Goal: Task Accomplishment & Management: Manage account settings

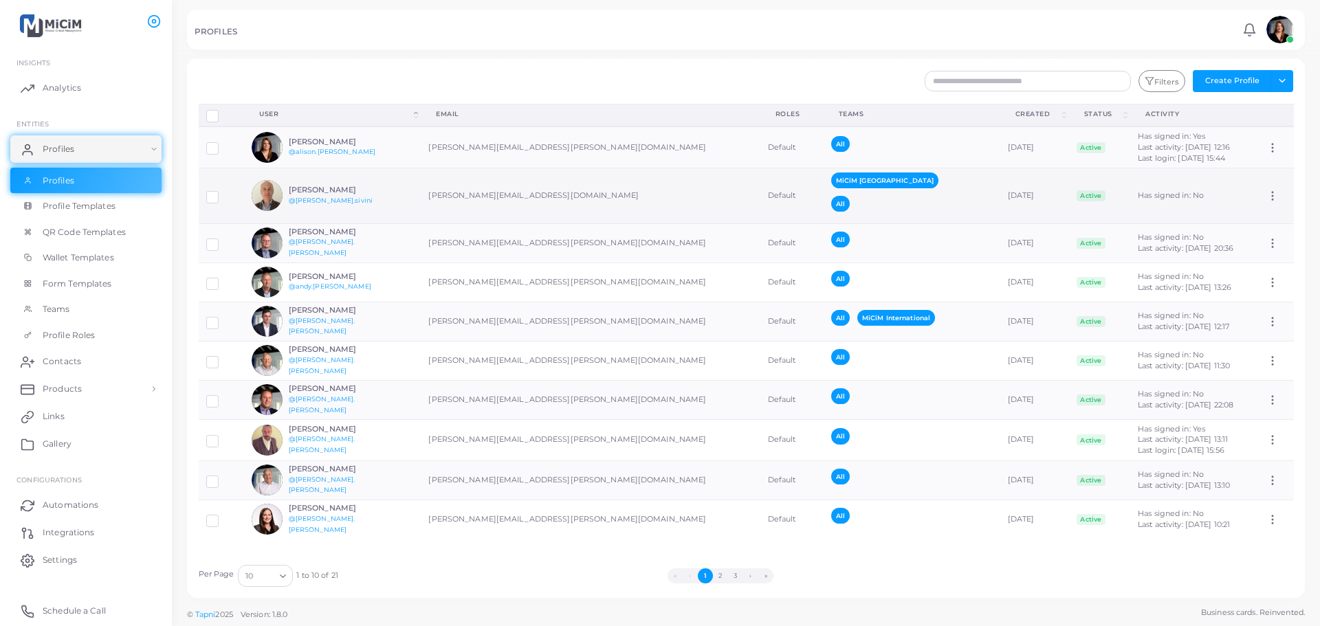
click at [325, 186] on h6 "[PERSON_NAME]" at bounding box center [339, 190] width 101 height 9
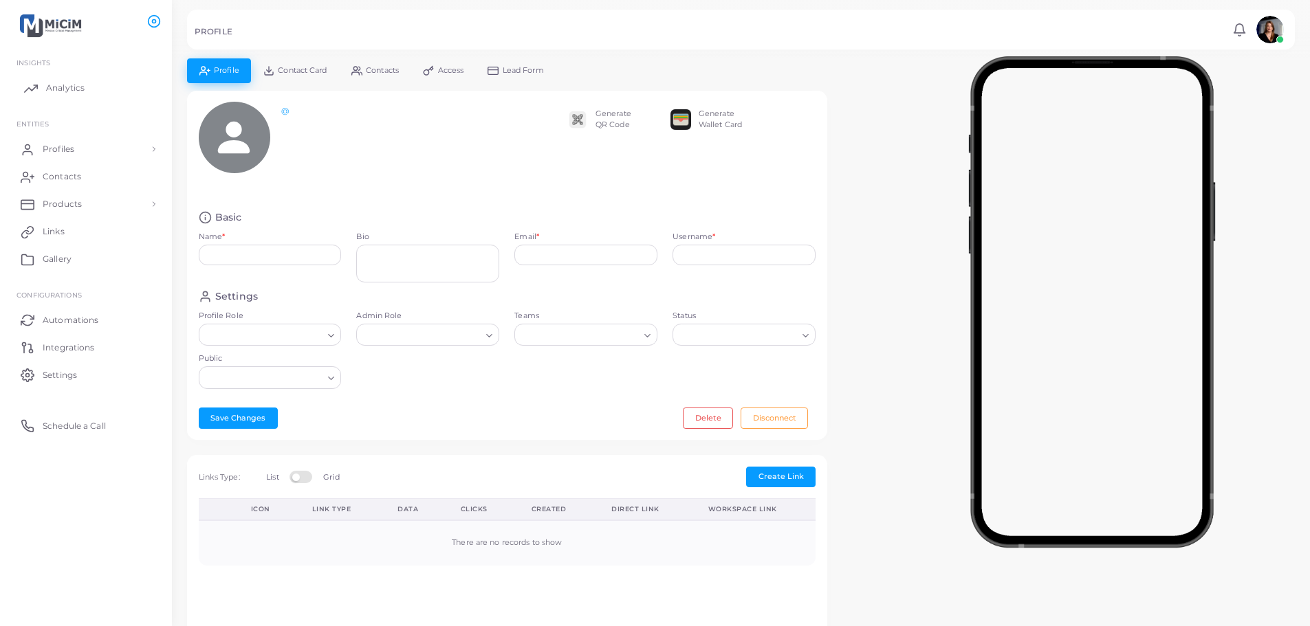
type input "**********"
type textarea "**********"
type input "**********"
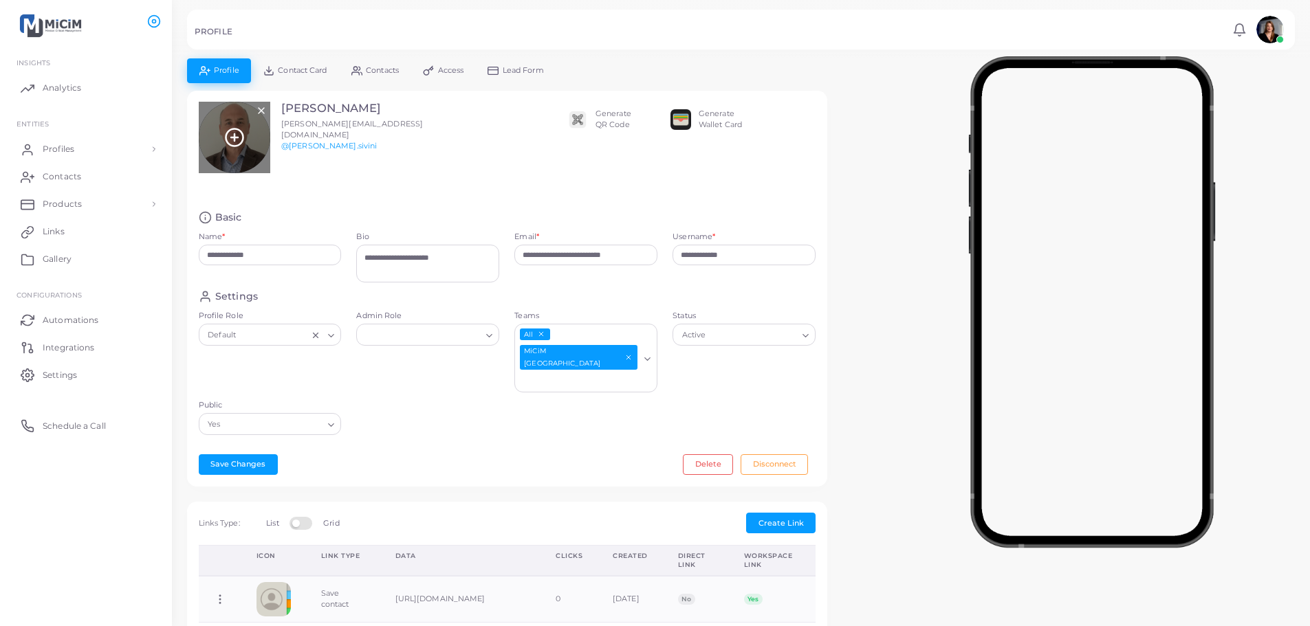
click at [256, 143] on div at bounding box center [234, 137] width 71 height 71
click at [230, 140] on icon at bounding box center [234, 137] width 21 height 21
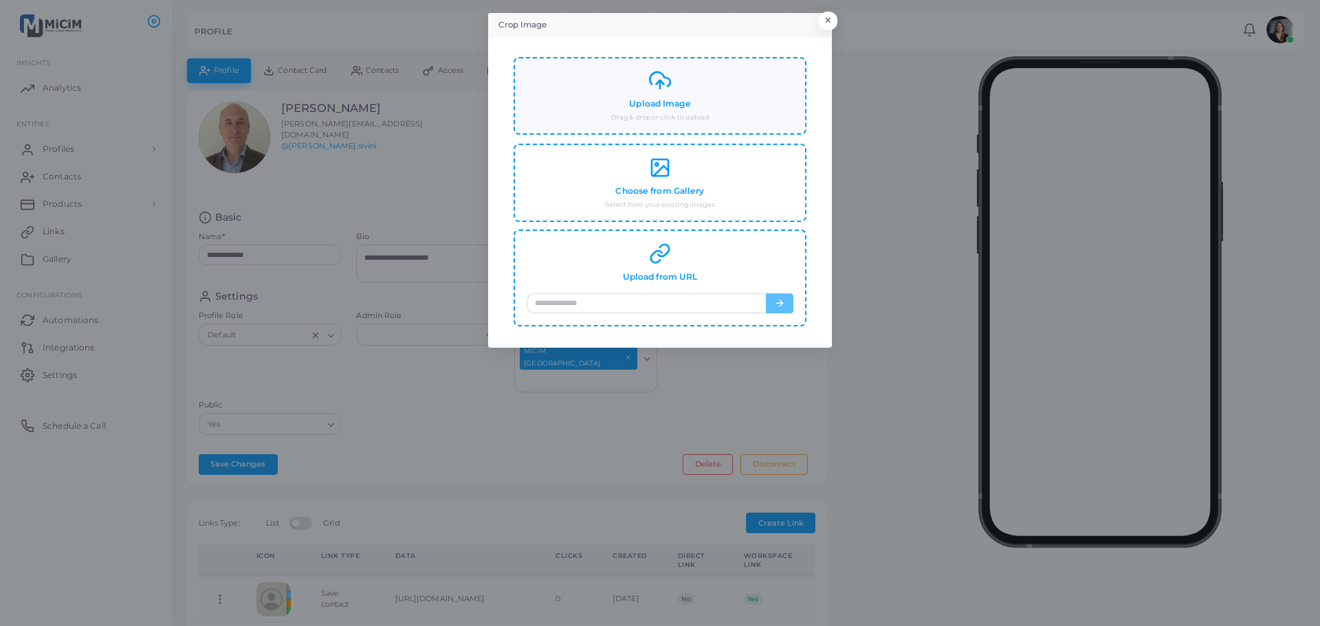
click at [709, 89] on div "Upload Image Drag & drop or click to upload" at bounding box center [660, 95] width 267 height 53
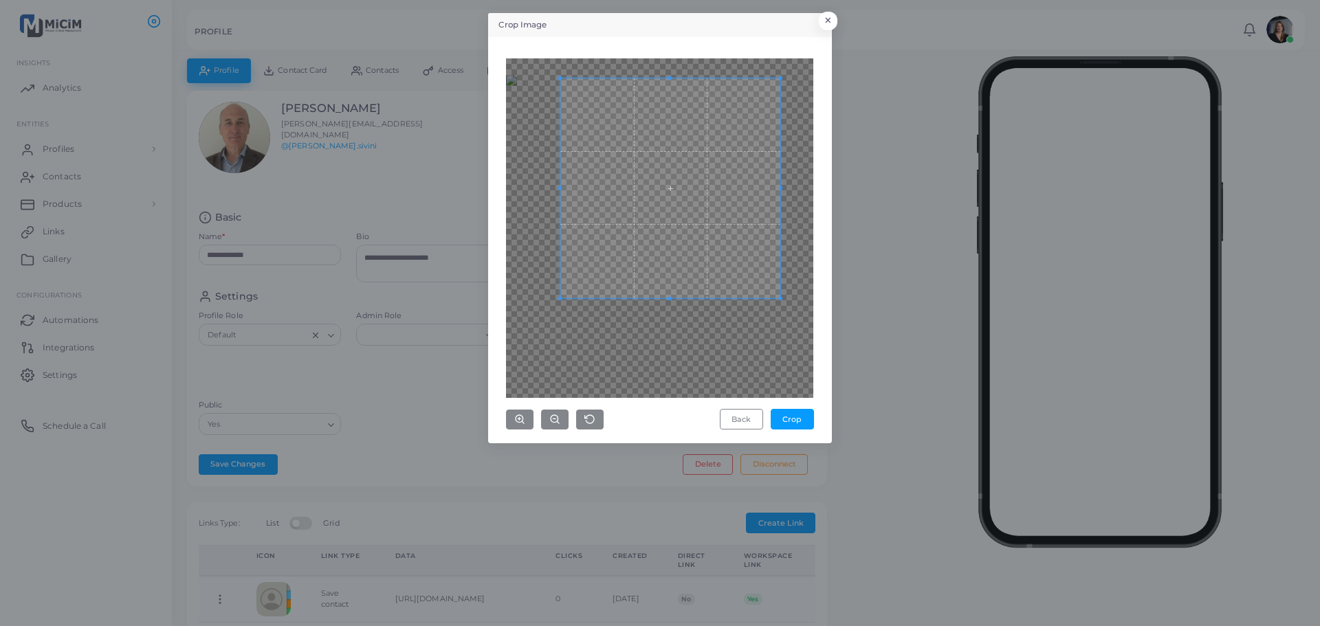
click at [700, 237] on span at bounding box center [670, 188] width 220 height 220
click at [690, 253] on span at bounding box center [668, 187] width 220 height 220
click at [799, 419] on button "Crop" at bounding box center [792, 419] width 43 height 21
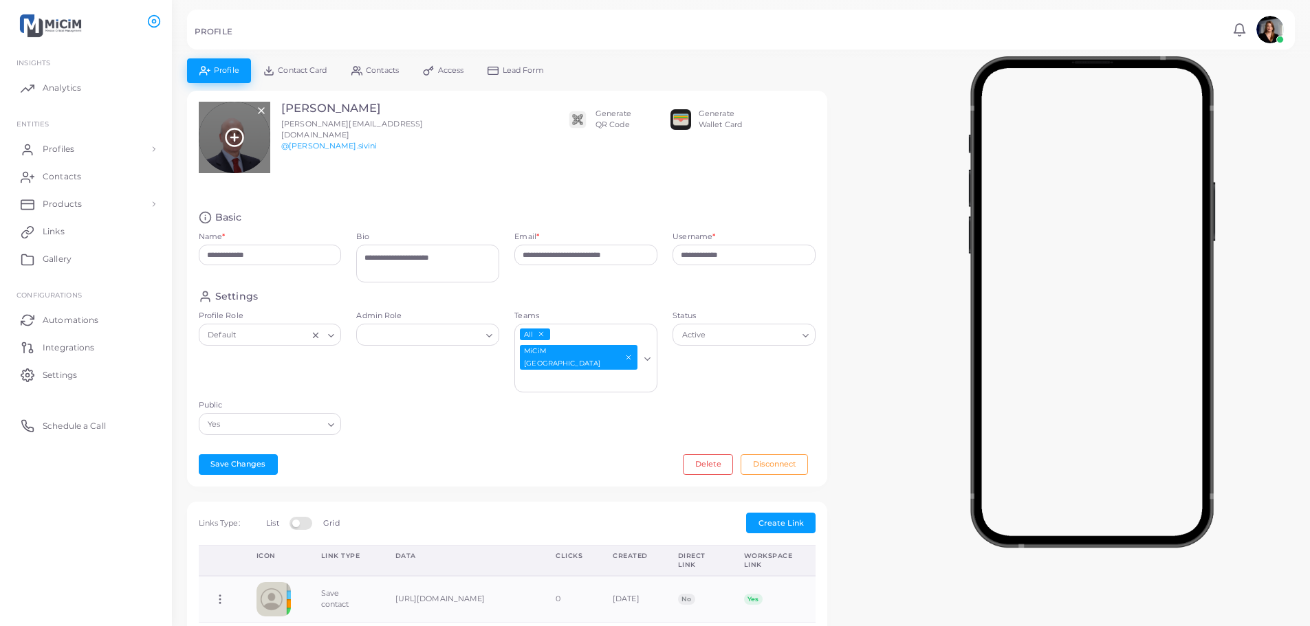
click at [234, 141] on line at bounding box center [234, 137] width 0 height 7
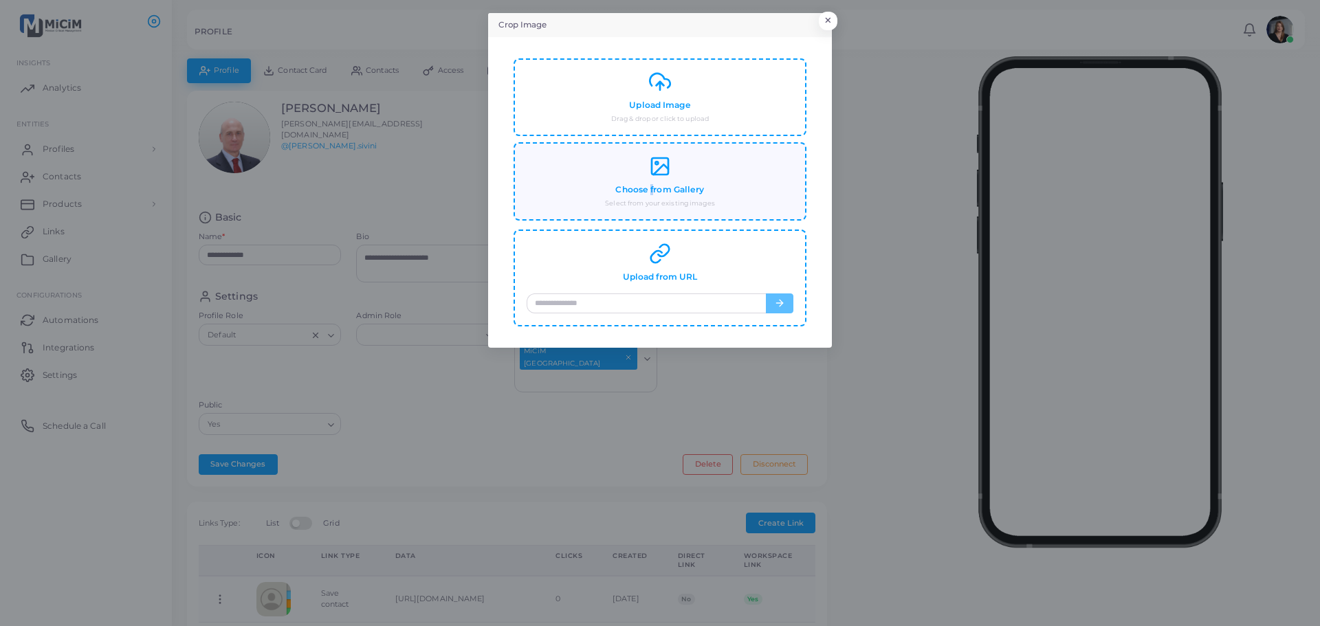
click at [651, 187] on h4 "Choose from Gallery" at bounding box center [659, 190] width 89 height 10
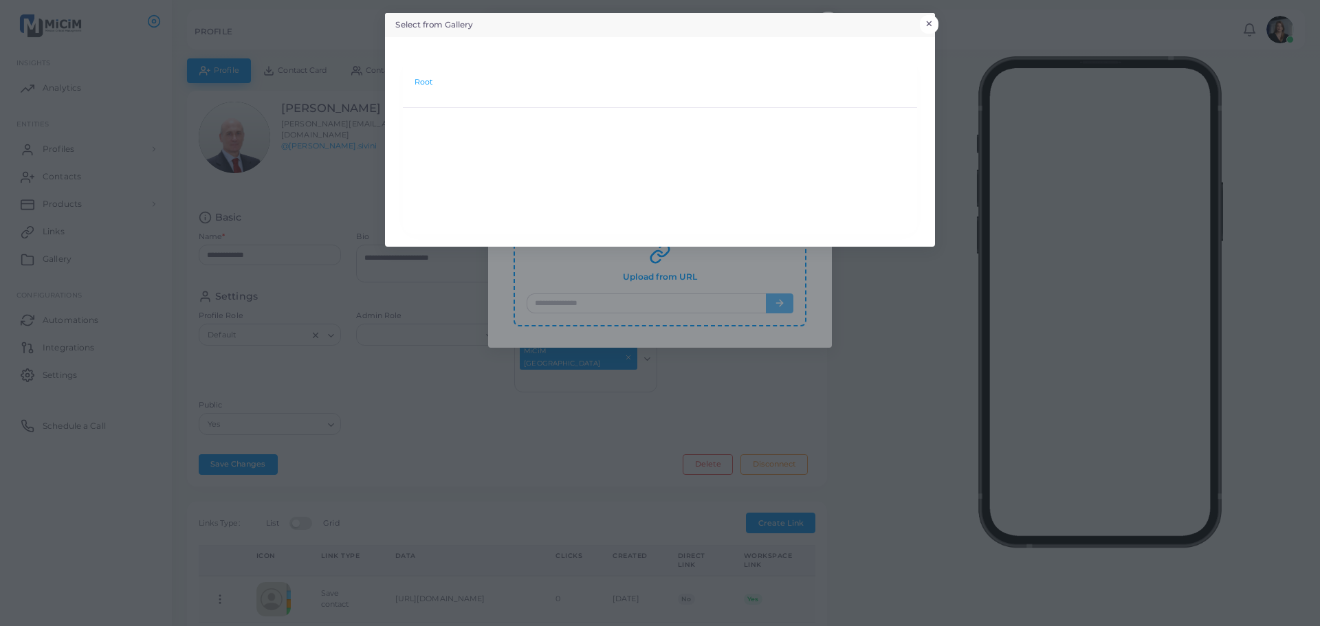
click at [936, 17] on div "Select from Gallery × Root" at bounding box center [660, 313] width 1320 height 626
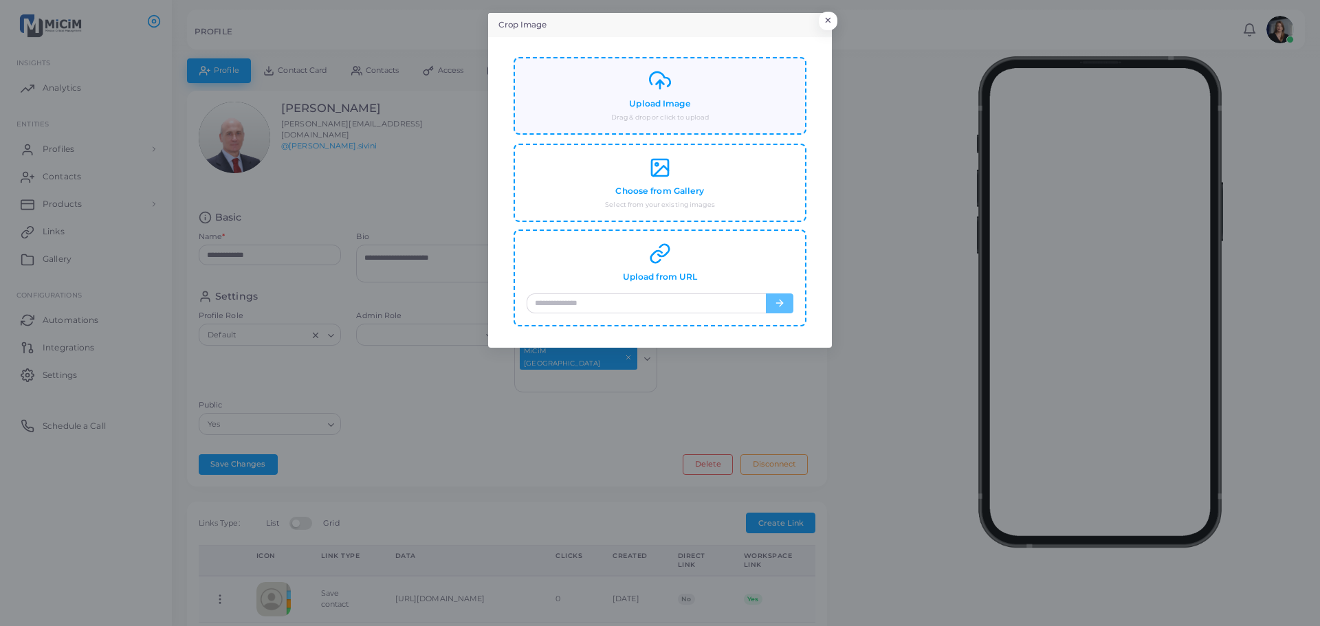
click at [770, 97] on div "Upload Image Drag & drop or click to upload" at bounding box center [660, 95] width 267 height 53
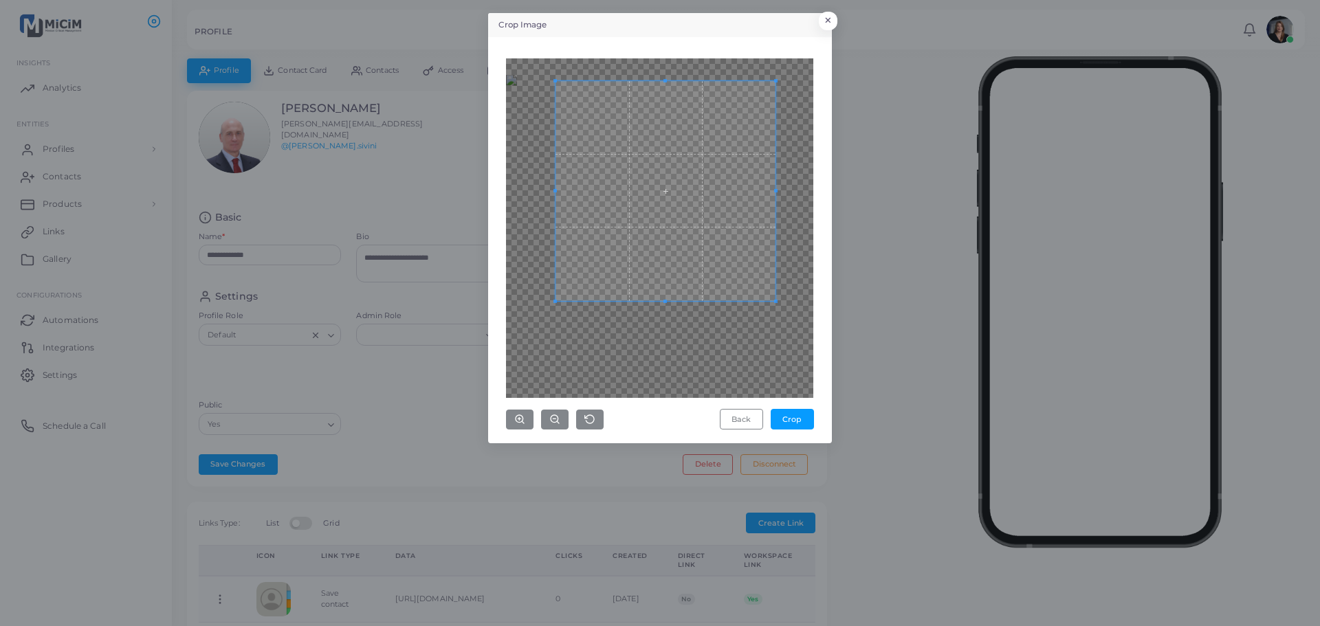
click at [683, 204] on span at bounding box center [665, 191] width 220 height 220
click at [756, 269] on div at bounding box center [656, 182] width 203 height 203
click at [717, 250] on span at bounding box center [670, 185] width 200 height 200
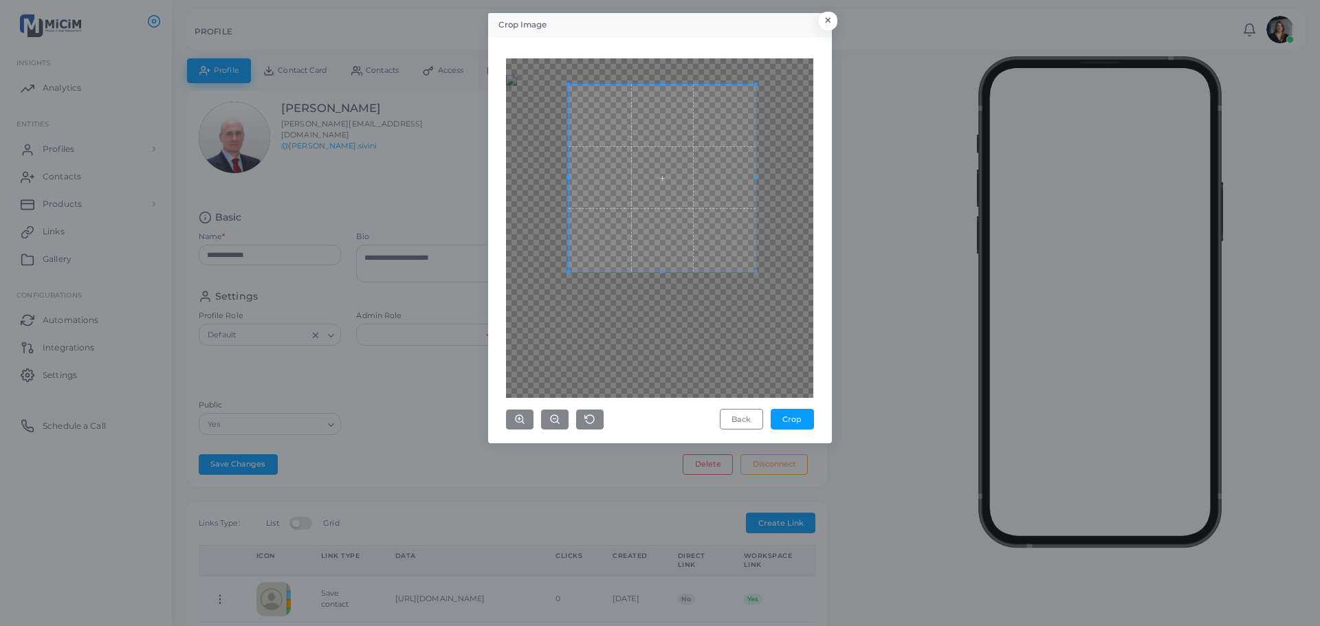
click at [754, 270] on span at bounding box center [755, 271] width 3 height 3
click at [711, 235] on span at bounding box center [663, 189] width 184 height 184
click at [793, 423] on button "Crop" at bounding box center [792, 419] width 43 height 21
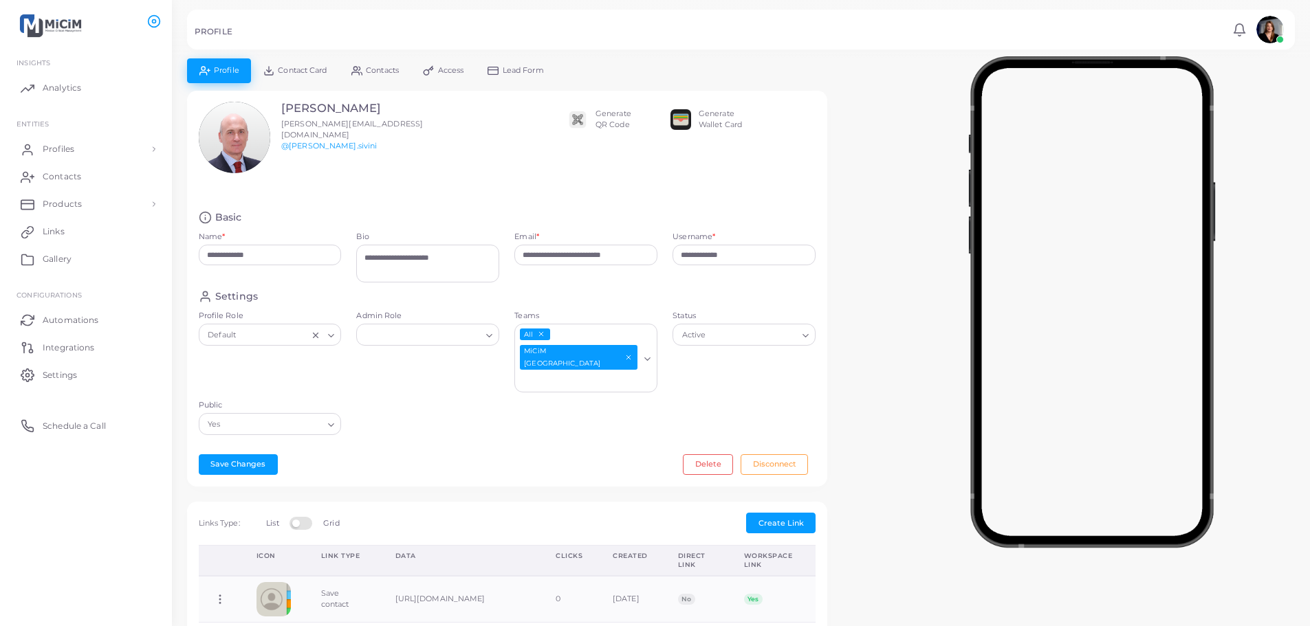
click at [296, 69] on span "Contact Card" at bounding box center [302, 71] width 49 height 8
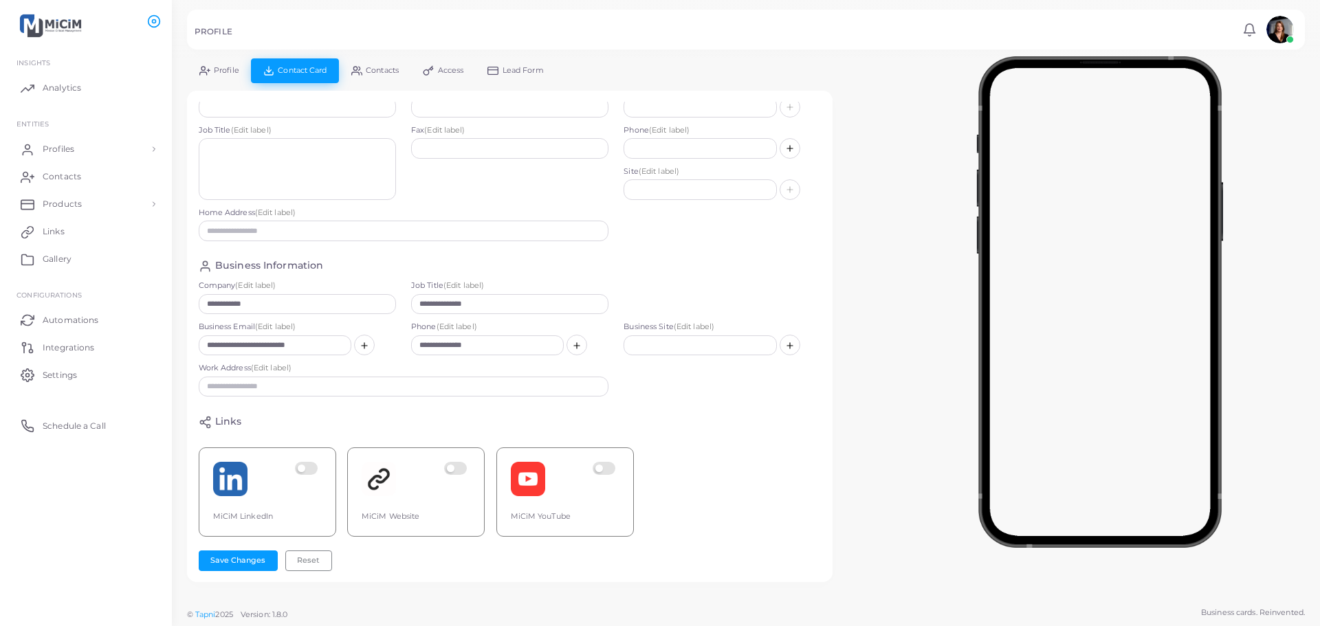
scroll to position [55, 0]
click at [455, 456] on label at bounding box center [457, 473] width 27 height 34
click at [305, 456] on label at bounding box center [308, 473] width 27 height 34
click at [228, 564] on button "Save Changes" at bounding box center [238, 561] width 79 height 21
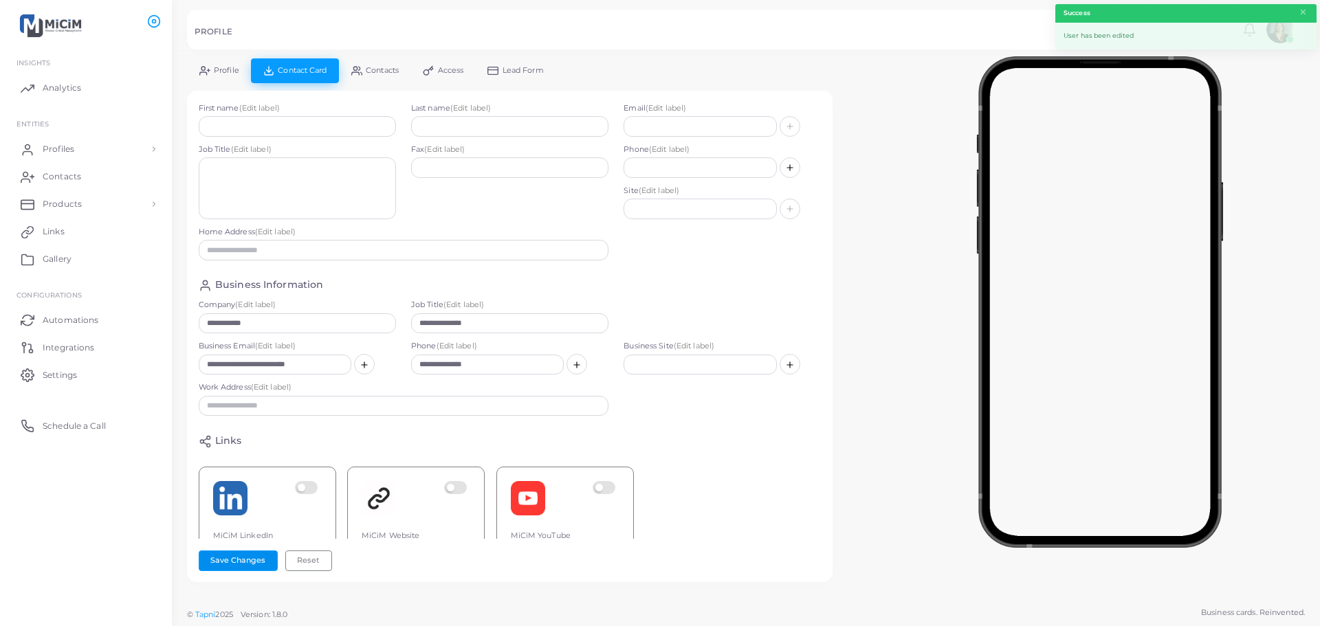
scroll to position [0, 0]
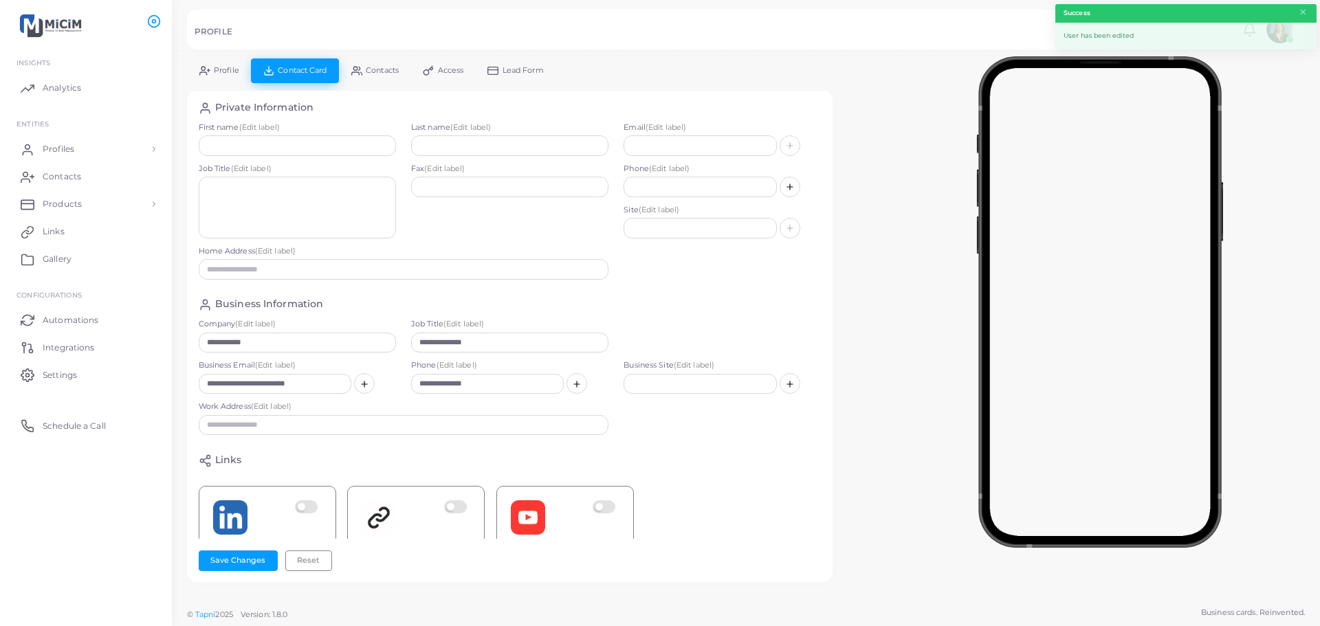
click at [217, 67] on span "Profile" at bounding box center [226, 71] width 25 height 8
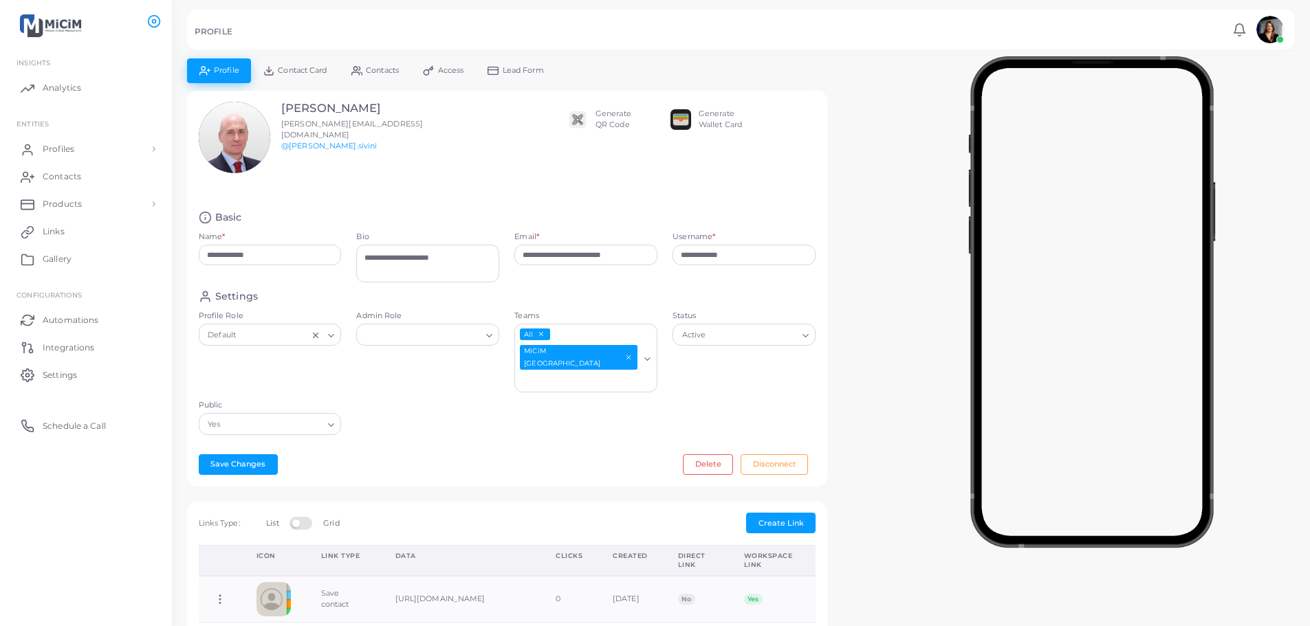
click at [1272, 26] on img at bounding box center [1269, 29] width 27 height 27
click at [1216, 132] on span "Logout" at bounding box center [1212, 138] width 27 height 12
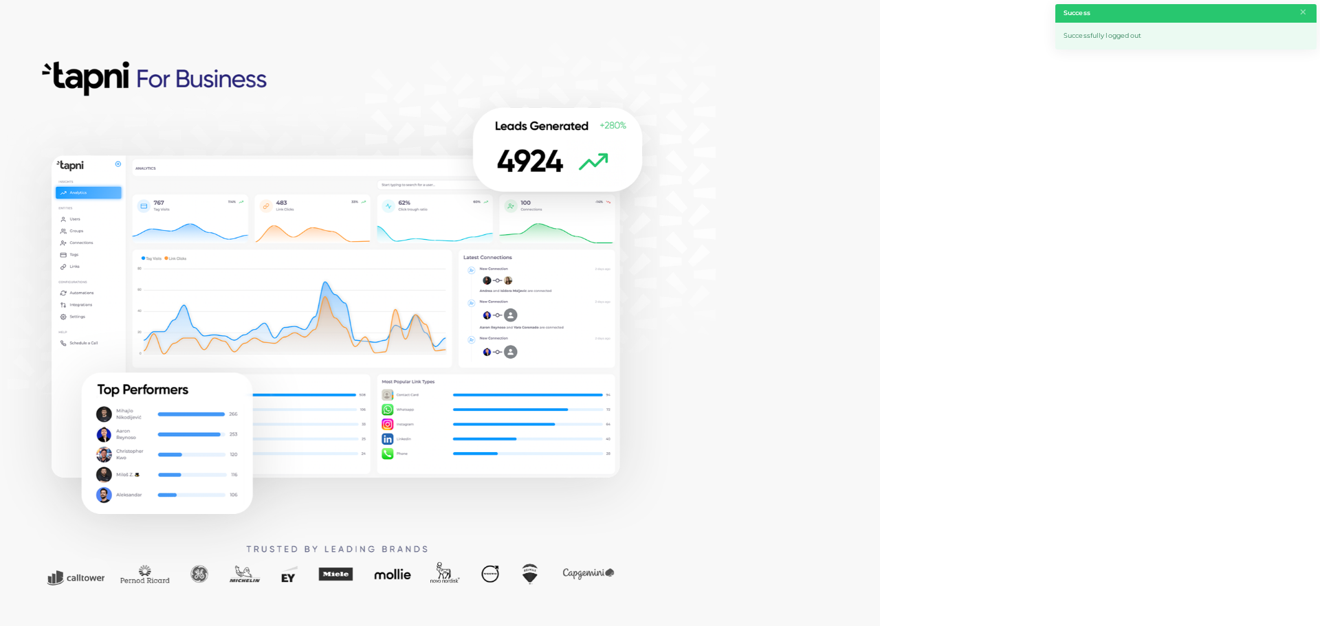
click at [444, 77] on div at bounding box center [440, 313] width 880 height 626
